Goal: Task Accomplishment & Management: Manage account settings

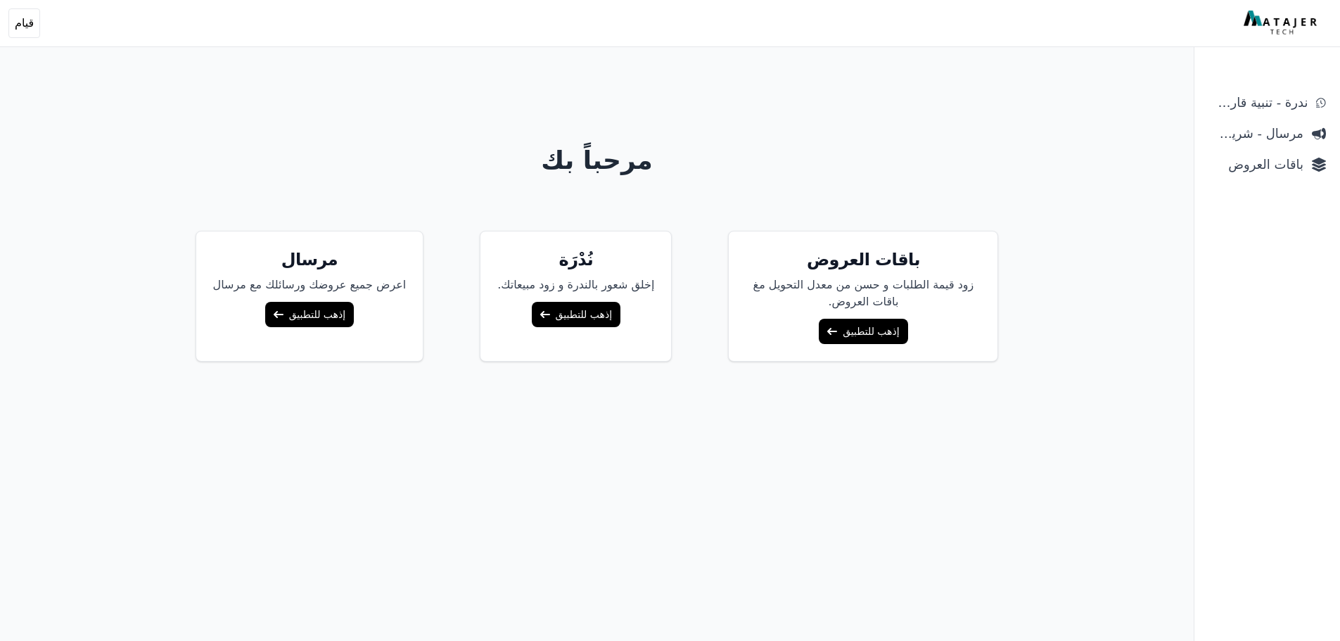
click at [864, 323] on link "إذهب للتطبيق" at bounding box center [863, 331] width 89 height 25
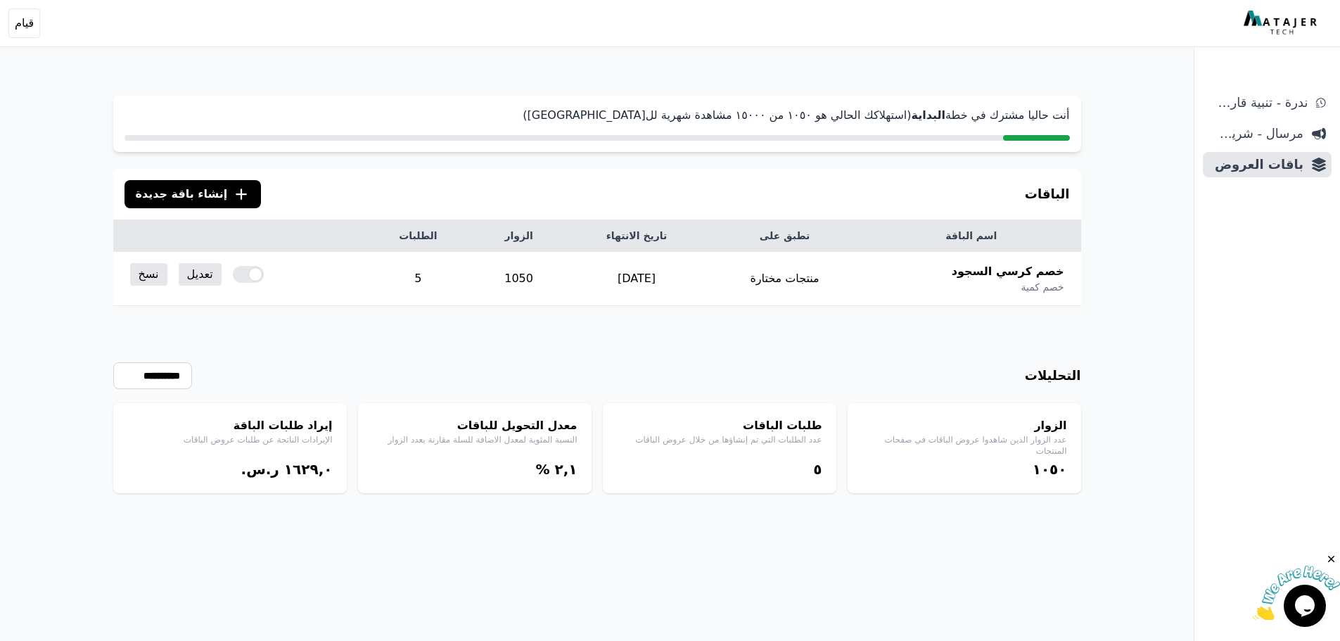
scroll to position [68, 0]
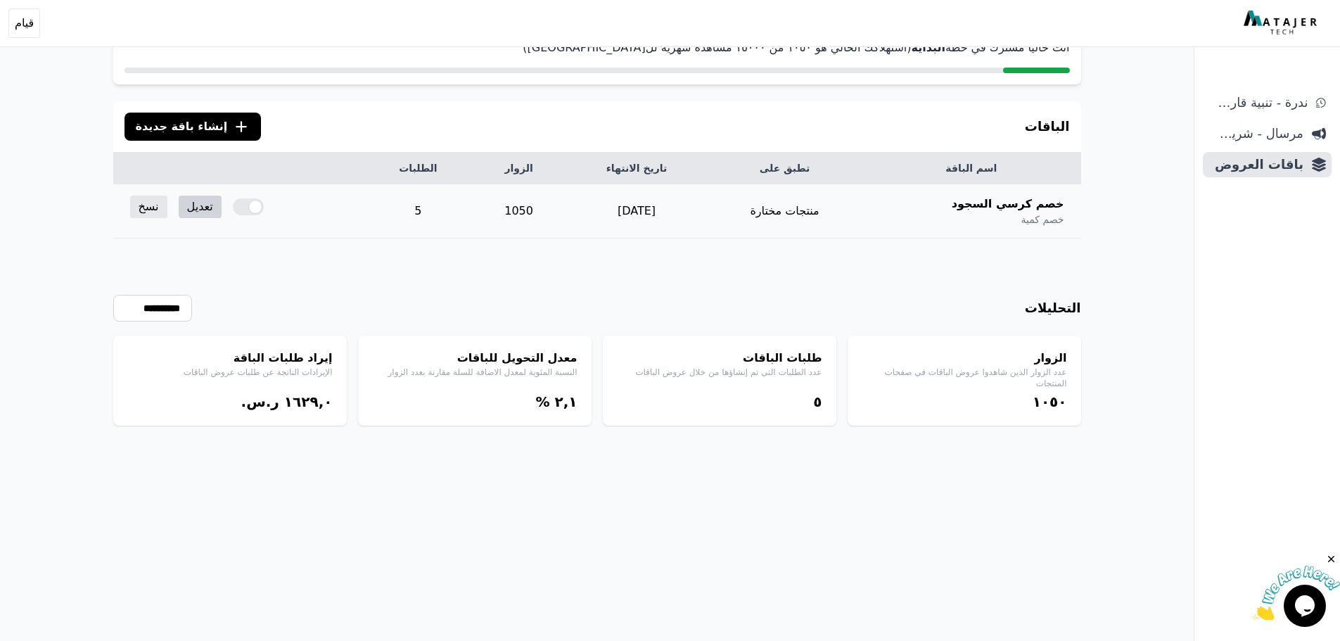
click at [190, 205] on link "تعديل" at bounding box center [200, 206] width 43 height 23
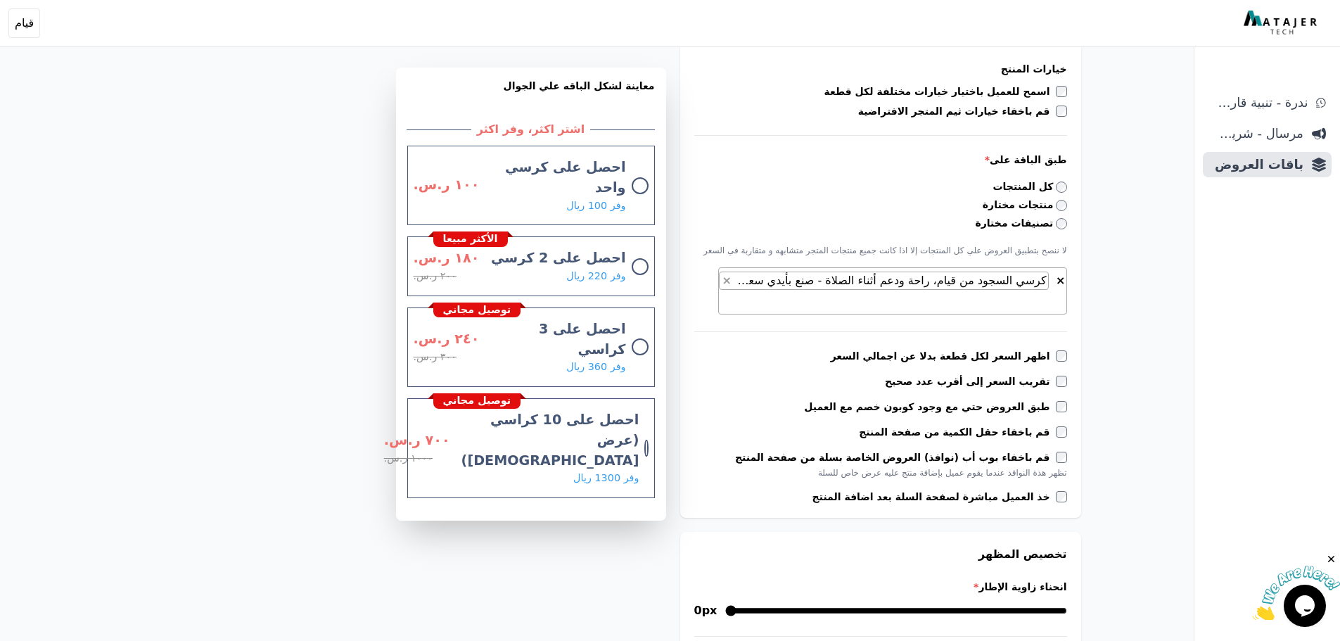
scroll to position [422, 0]
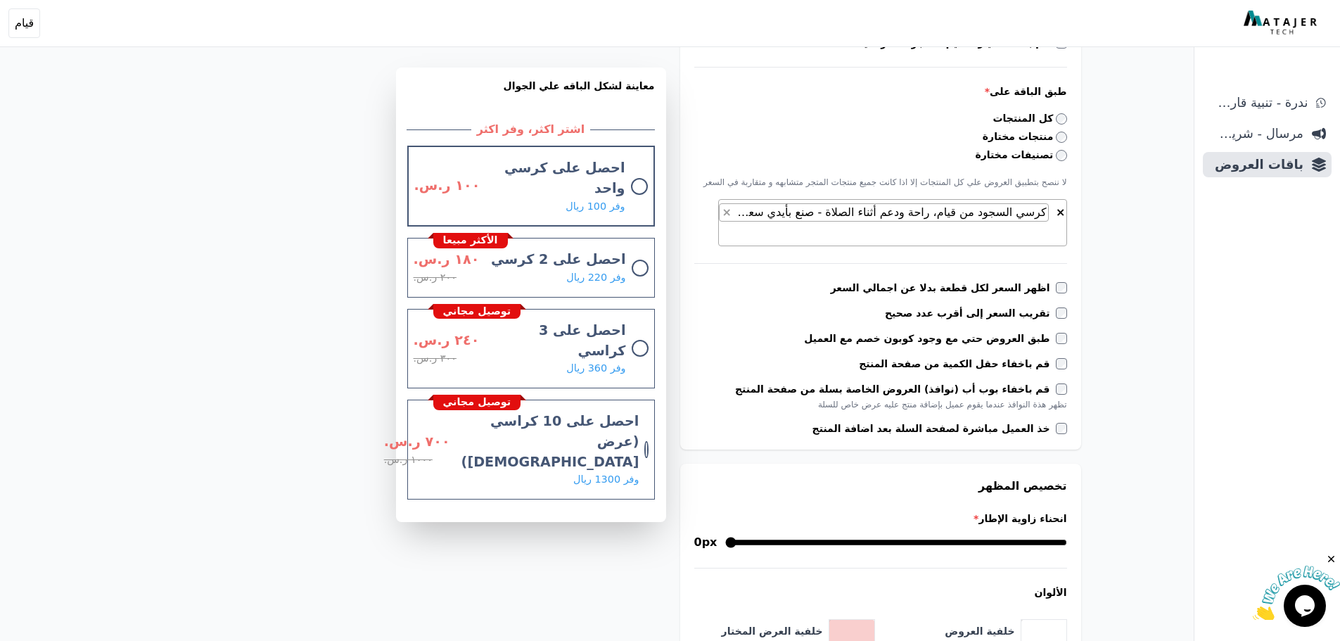
click at [642, 178] on div at bounding box center [639, 186] width 17 height 17
click at [639, 178] on div at bounding box center [639, 186] width 17 height 17
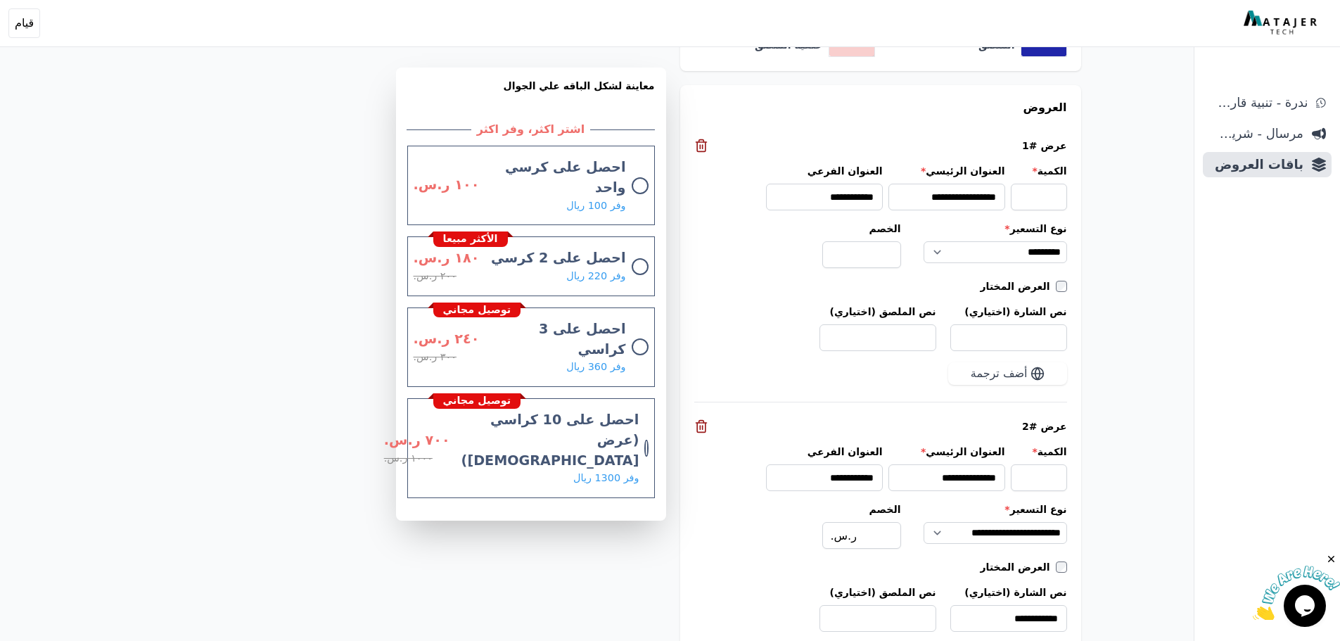
scroll to position [1195, 0]
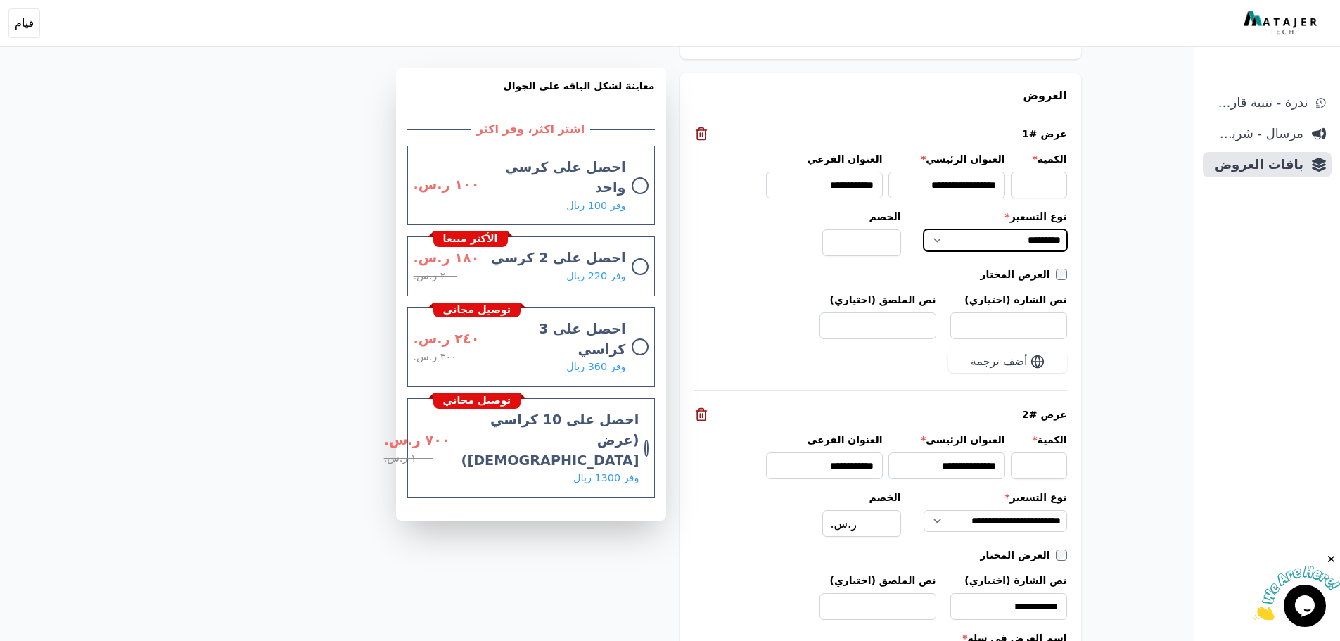
click at [1020, 245] on select "**********" at bounding box center [994, 240] width 143 height 23
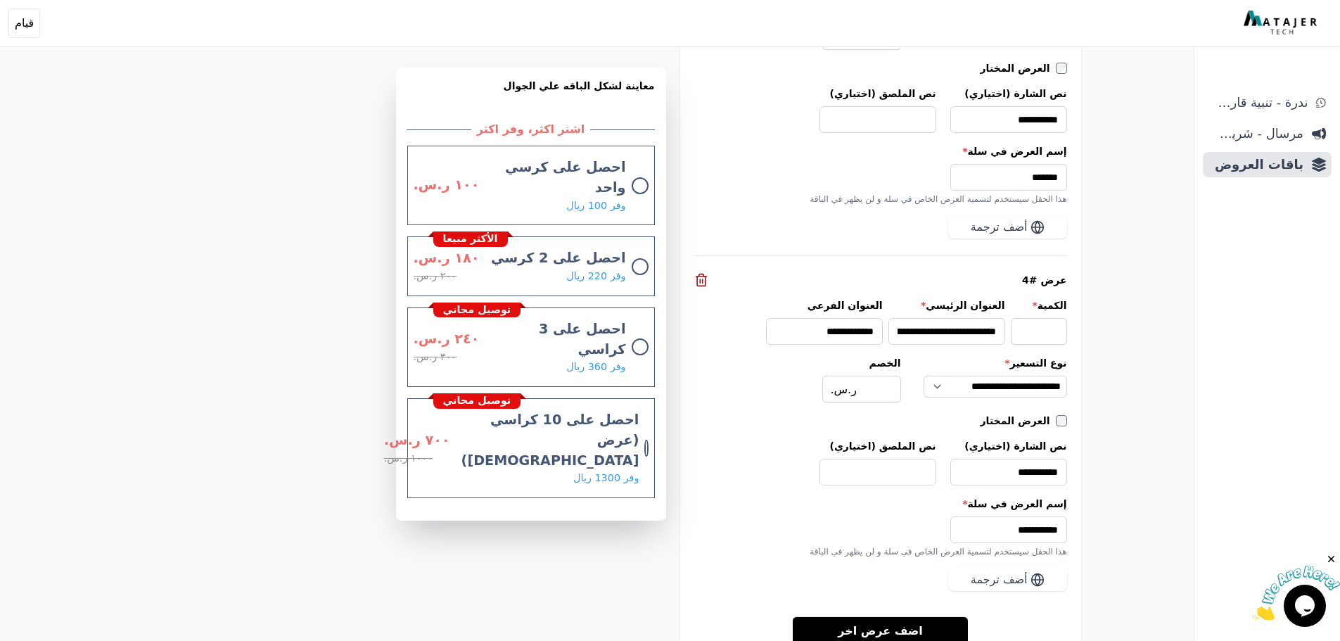
scroll to position [2179, 0]
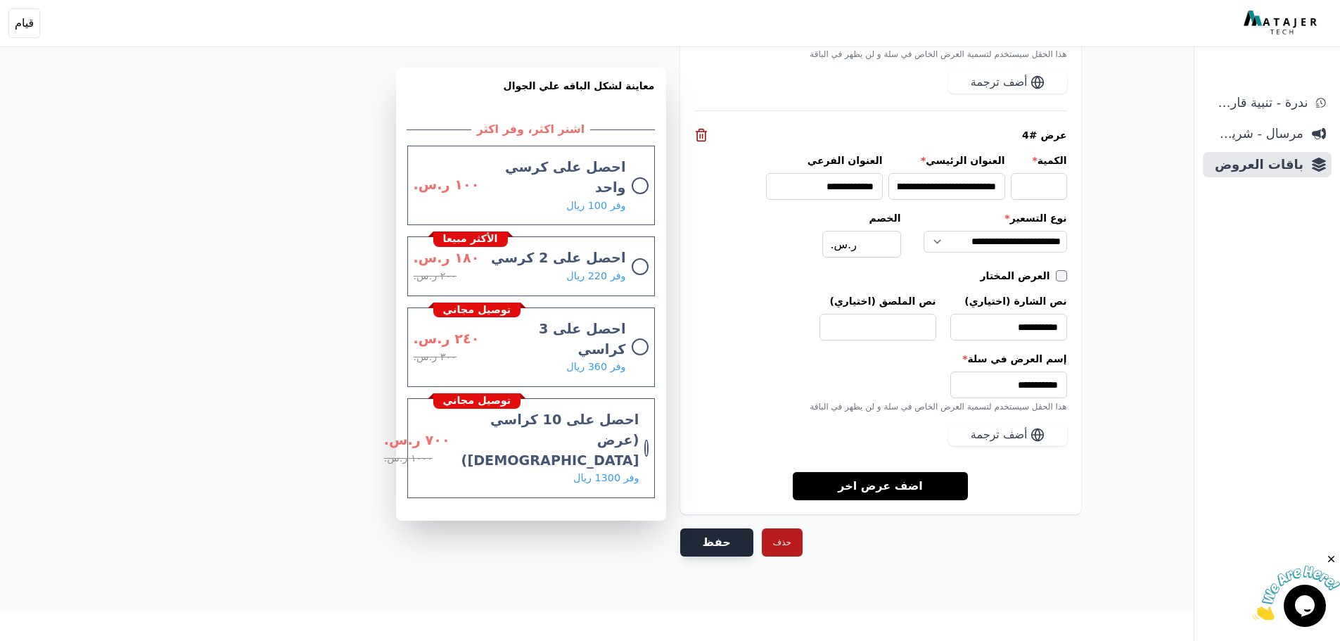
click at [707, 544] on button "حفظ" at bounding box center [716, 542] width 73 height 28
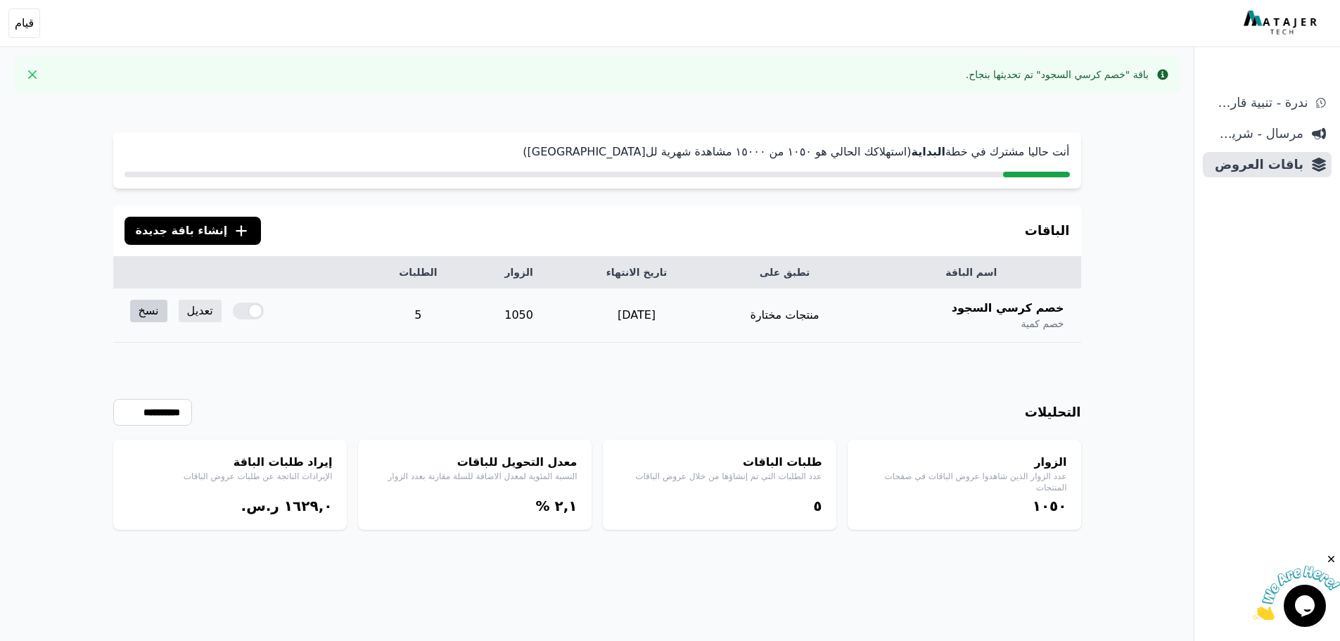
click at [142, 317] on link "نسخ" at bounding box center [148, 311] width 37 height 23
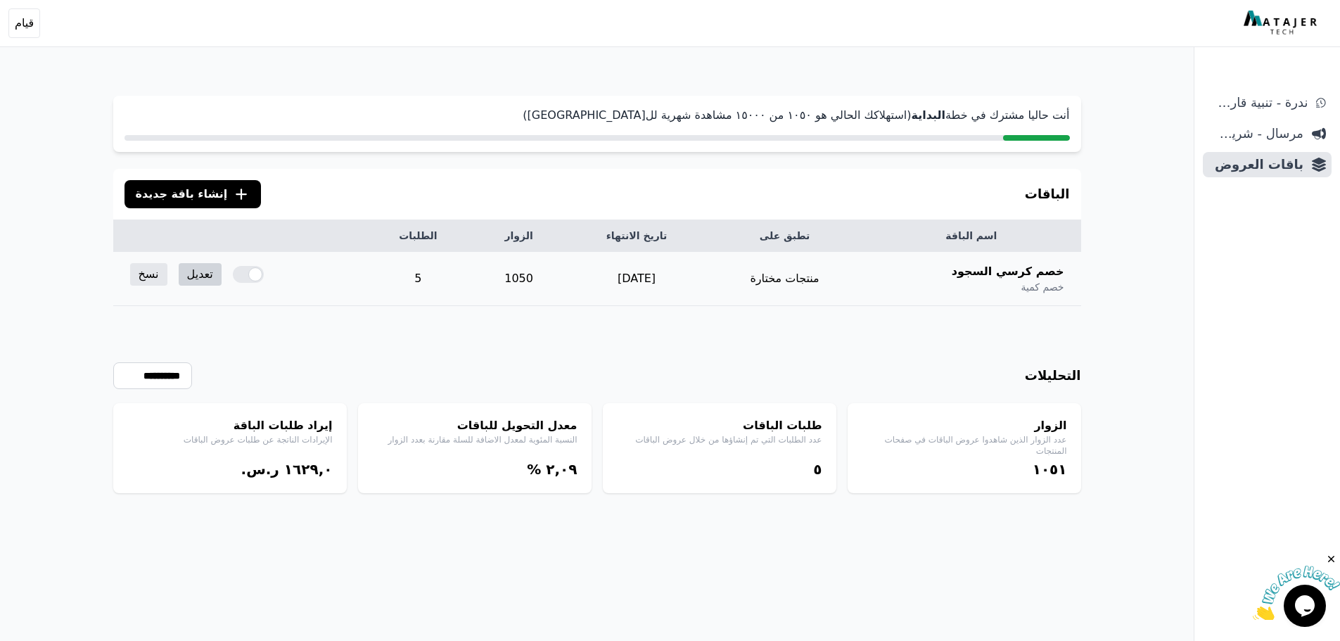
click at [210, 276] on link "تعديل" at bounding box center [200, 274] width 43 height 23
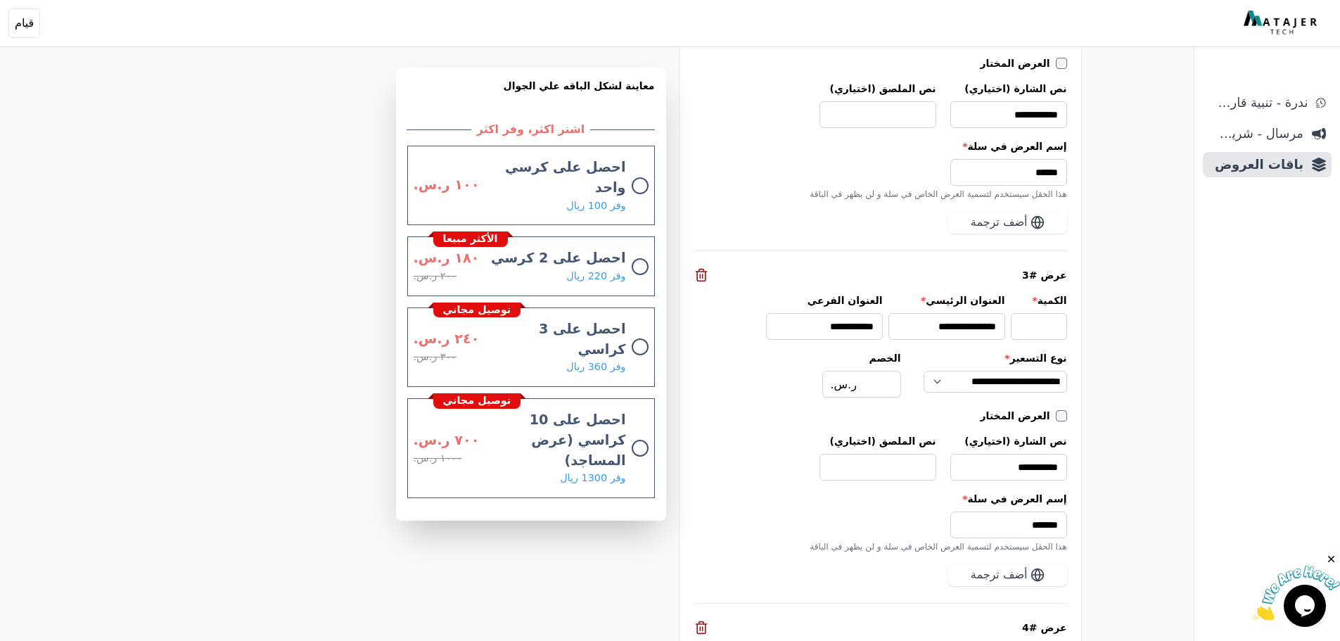
scroll to position [2179, 0]
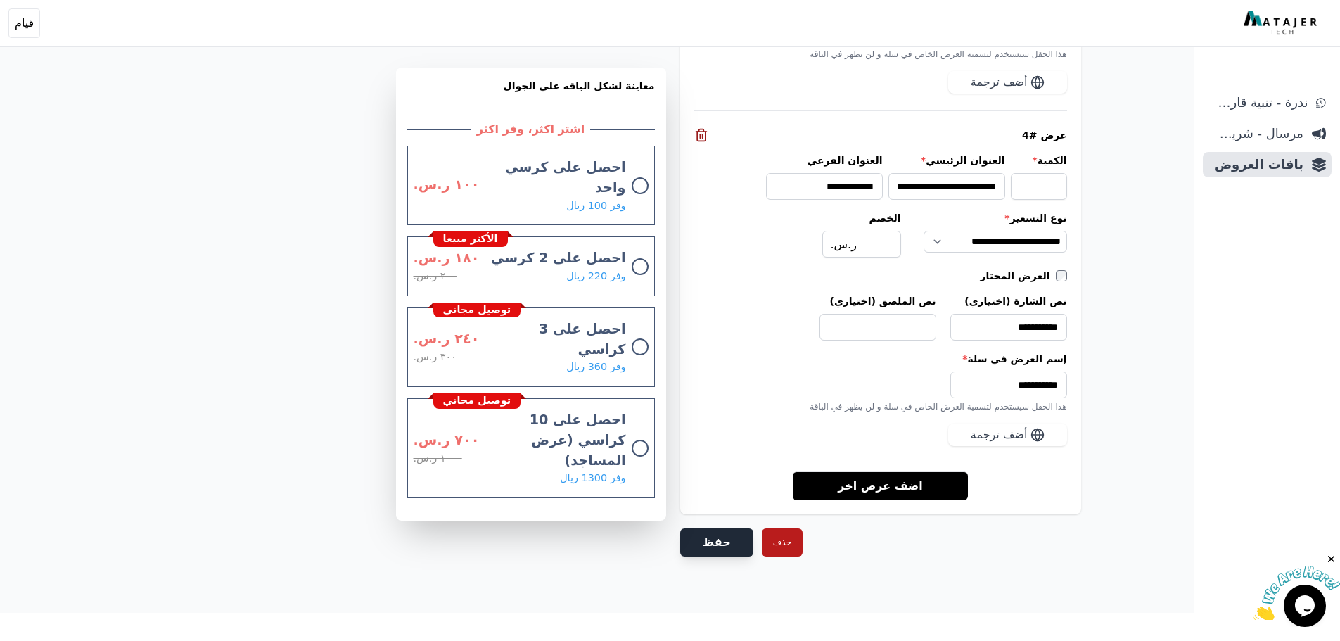
click at [689, 544] on button "حفظ" at bounding box center [716, 542] width 73 height 28
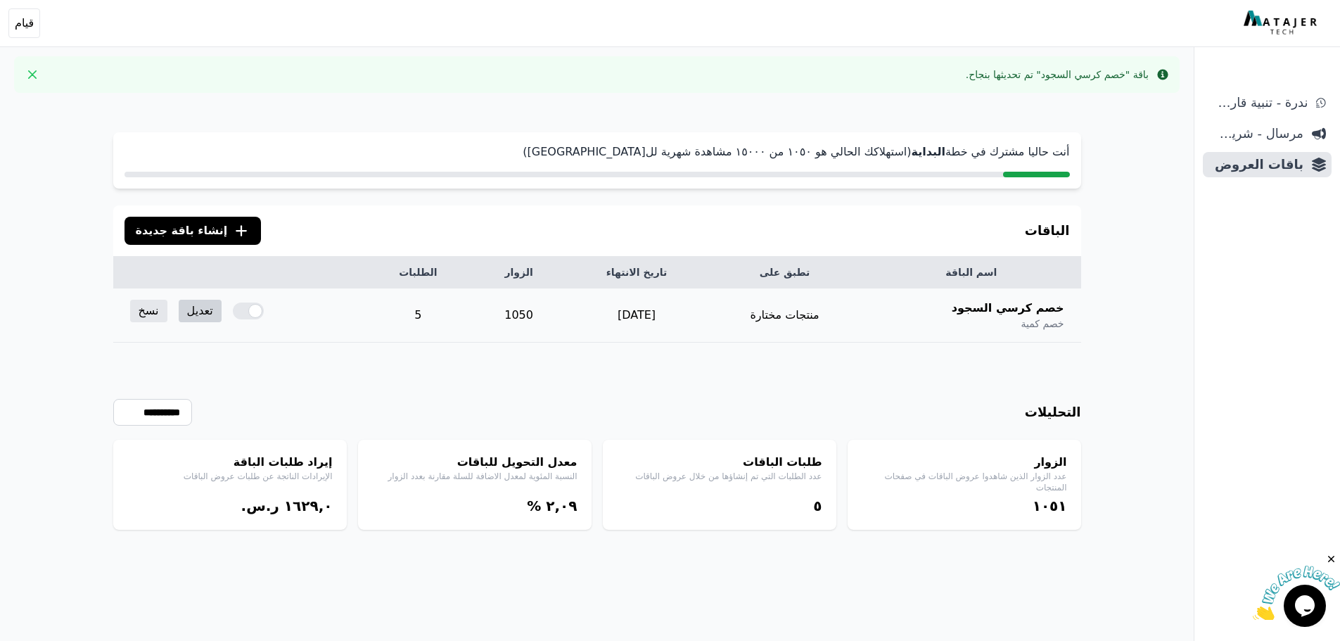
click at [212, 306] on link "تعديل" at bounding box center [200, 311] width 43 height 23
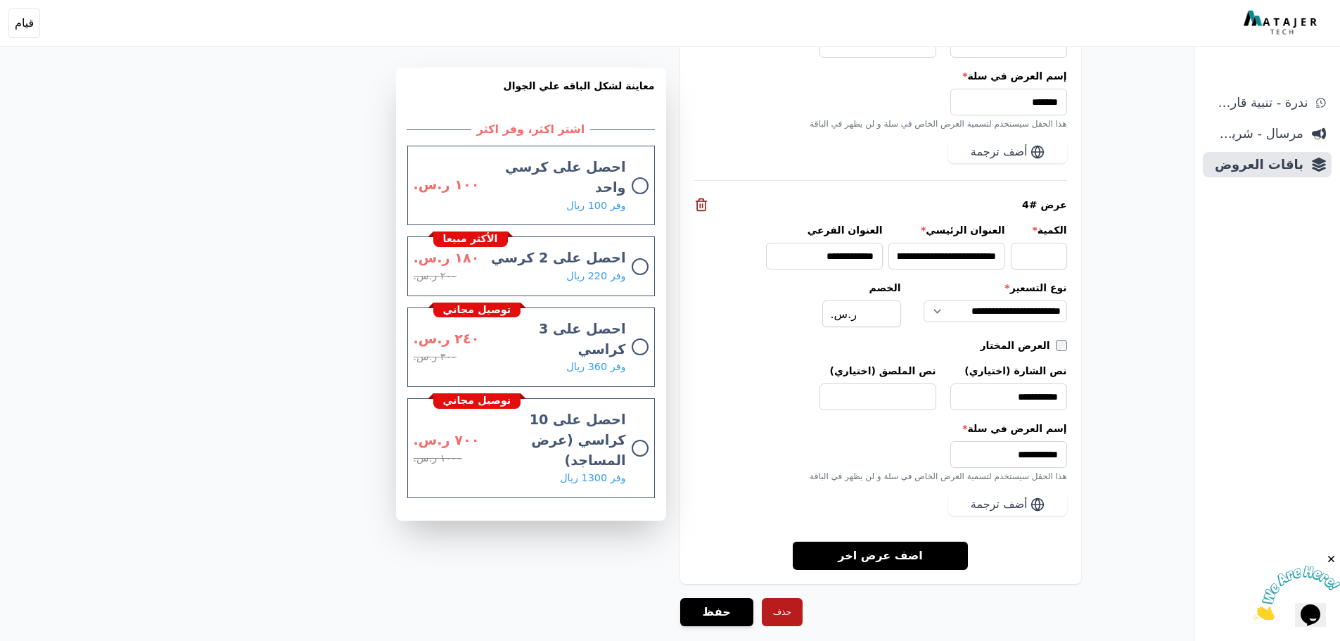
scroll to position [2179, 0]
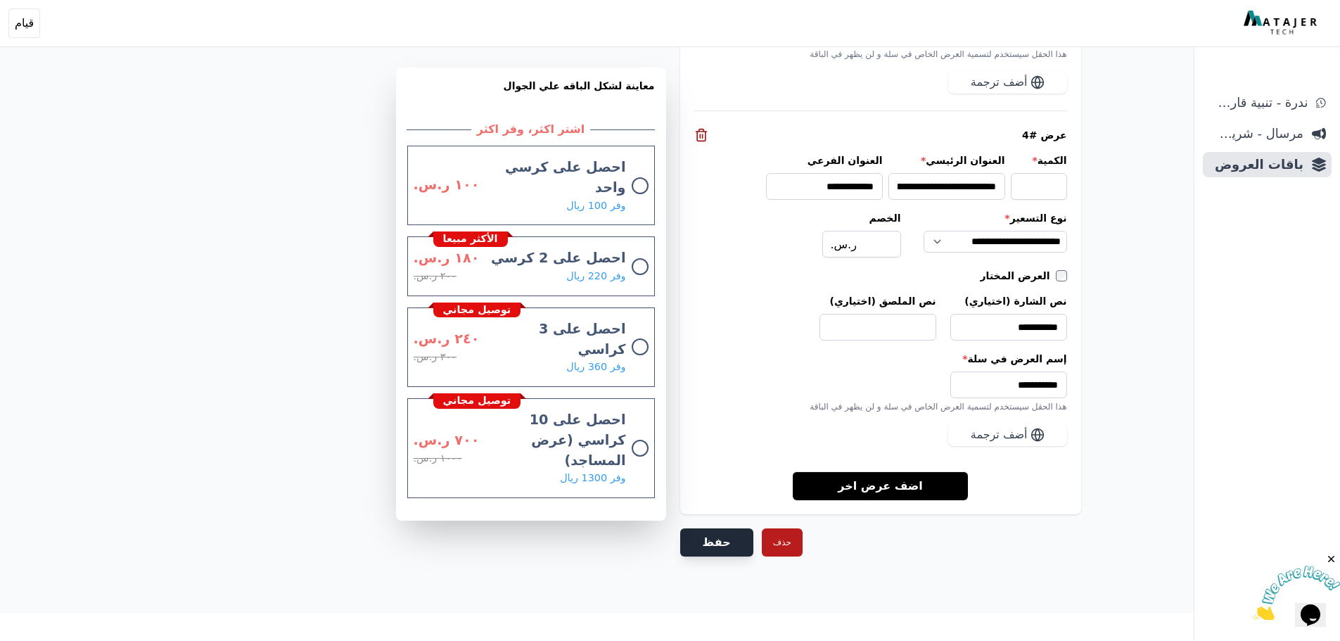
click at [707, 538] on button "حفظ" at bounding box center [716, 542] width 73 height 28
